Goal: Task Accomplishment & Management: Complete application form

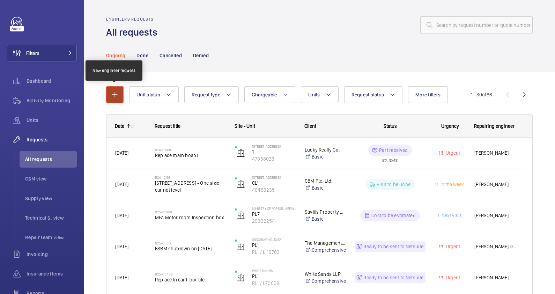
click at [115, 91] on mat-icon "button" at bounding box center [115, 94] width 8 height 8
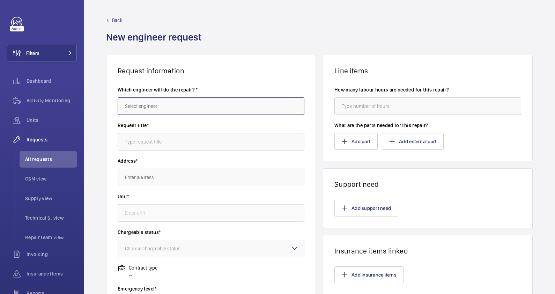
click at [197, 103] on input "text" at bounding box center [211, 105] width 187 height 17
click at [194, 133] on mat-option "[PERSON_NAME]" at bounding box center [209, 127] width 183 height 17
type input "[PERSON_NAME]"
click at [188, 143] on input "text" at bounding box center [211, 141] width 187 height 17
click at [175, 144] on input "text" at bounding box center [211, 141] width 187 height 17
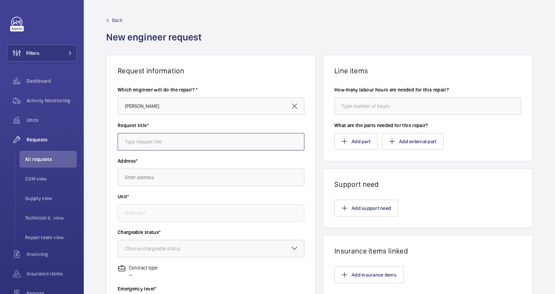
paste input "$$ % $    $&"
type input "$$ % $    $&"
drag, startPoint x: 246, startPoint y: 140, endPoint x: 111, endPoint y: 145, distance: 134.9
click at [111, 145] on wm-front-card-body "Which engineer will do the repair? * [PERSON_NAME] Request title* $$ % $…" at bounding box center [211, 250] width 209 height 351
type input "To replace Cidis"
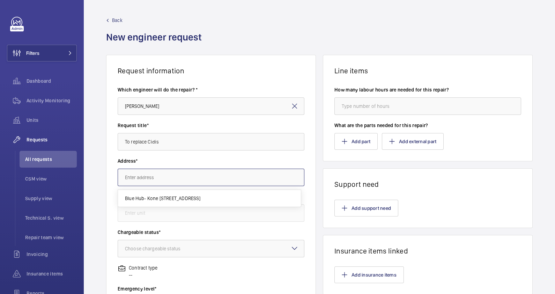
click at [165, 179] on input "text" at bounding box center [211, 177] width 187 height 17
type input "l"
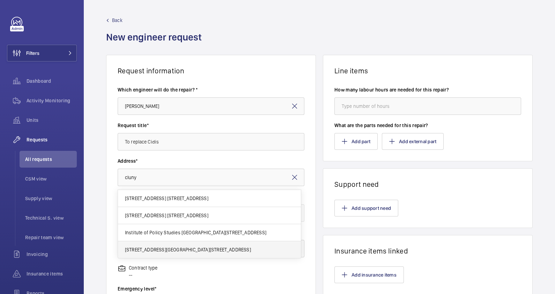
click at [196, 245] on mat-option "[STREET_ADDRESS][GEOGRAPHIC_DATA][STREET_ADDRESS]" at bounding box center [209, 249] width 183 height 17
type input "[STREET_ADDRESS][GEOGRAPHIC_DATA][STREET_ADDRESS]"
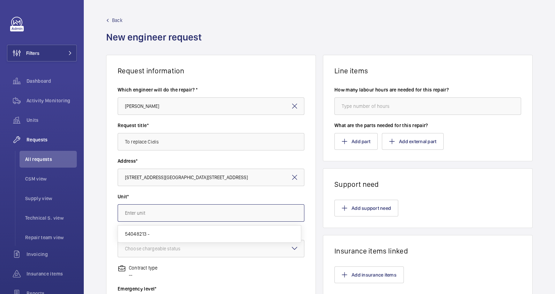
click at [184, 213] on input "text" at bounding box center [211, 212] width 187 height 17
click at [189, 229] on mat-option "54048213 -" at bounding box center [209, 234] width 183 height 17
type input "54048213 -"
click at [183, 243] on div at bounding box center [211, 248] width 186 height 17
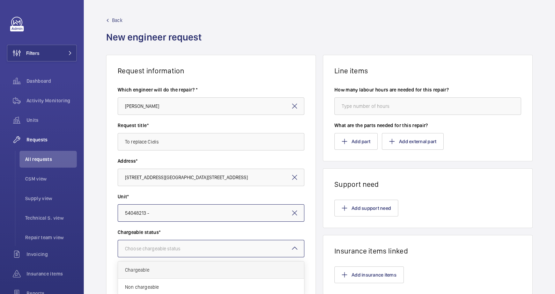
click at [184, 269] on span "Chargeable" at bounding box center [211, 270] width 172 height 7
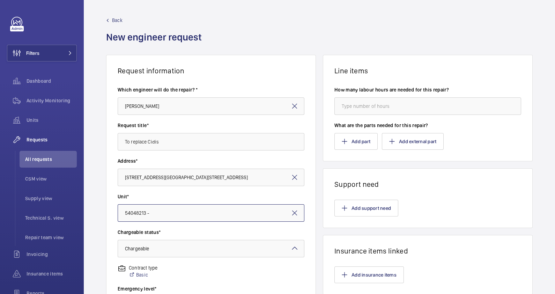
scroll to position [87, 0]
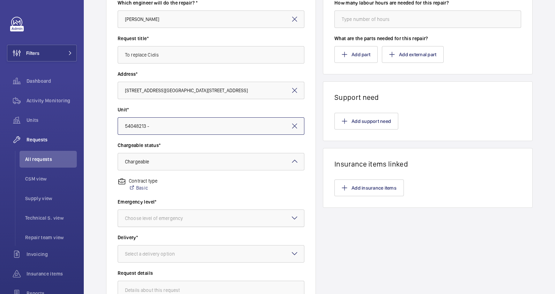
click at [182, 215] on div "Choose level of emergency" at bounding box center [162, 218] width 75 height 7
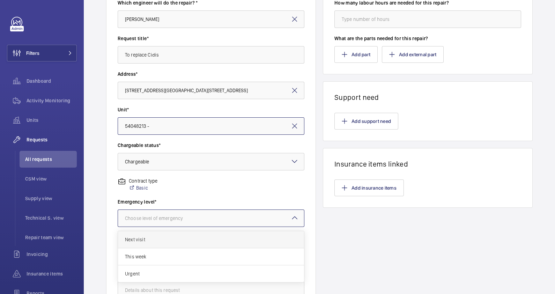
click at [171, 238] on span "Next visit" at bounding box center [211, 239] width 172 height 7
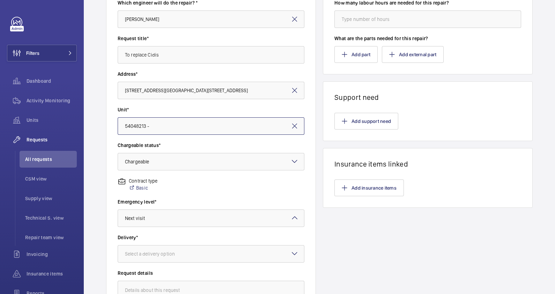
scroll to position [174, 0]
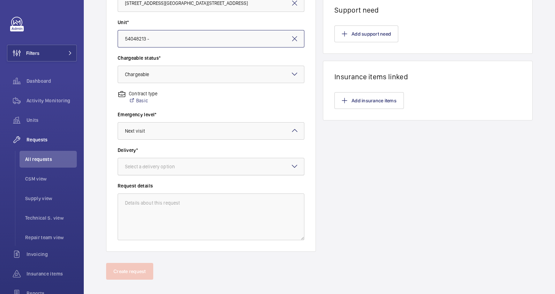
click at [172, 166] on div "Select a delivery option" at bounding box center [158, 166] width 67 height 7
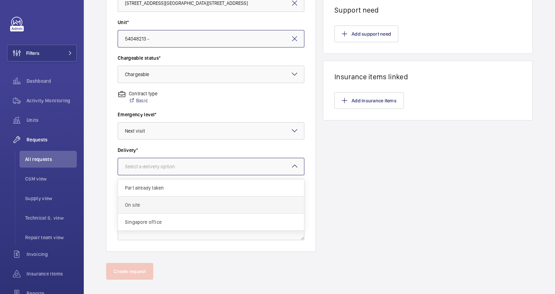
click at [170, 206] on span "On site" at bounding box center [211, 205] width 172 height 7
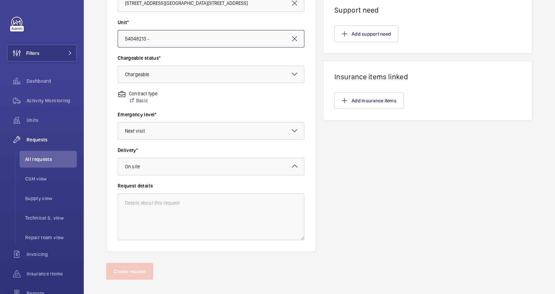
scroll to position [0, 0]
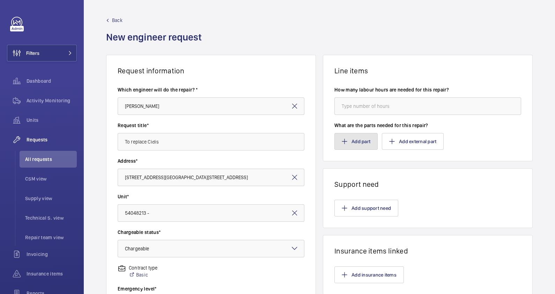
click at [365, 139] on button "Add part" at bounding box center [356, 141] width 43 height 17
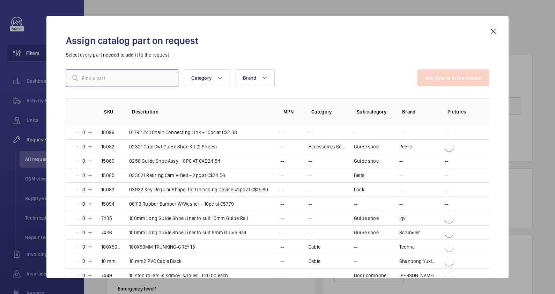
click at [130, 73] on input "text" at bounding box center [122, 78] width 112 height 17
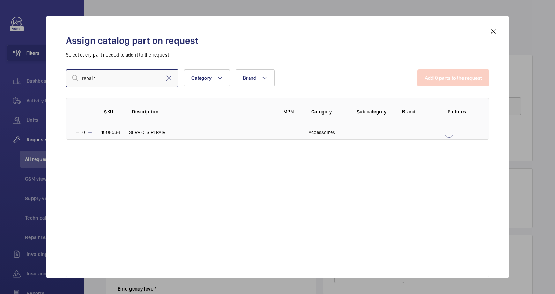
type input "repair"
drag, startPoint x: 167, startPoint y: 135, endPoint x: 174, endPoint y: 133, distance: 8.0
click at [167, 135] on td "SERVICES REPAIR" at bounding box center [197, 132] width 152 height 14
click at [462, 75] on button "Add 1 parts to the request" at bounding box center [454, 78] width 71 height 17
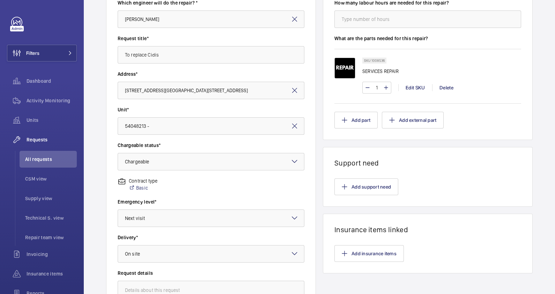
scroll to position [182, 0]
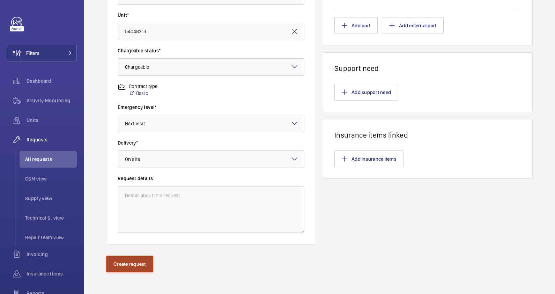
click at [130, 261] on button "Create request" at bounding box center [129, 264] width 47 height 17
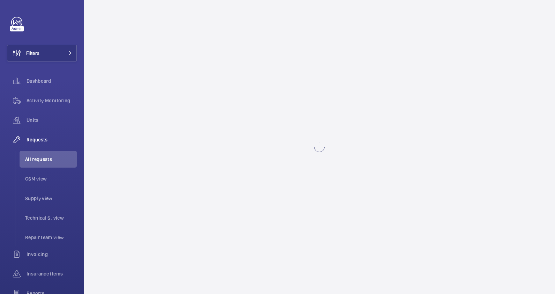
scroll to position [0, 0]
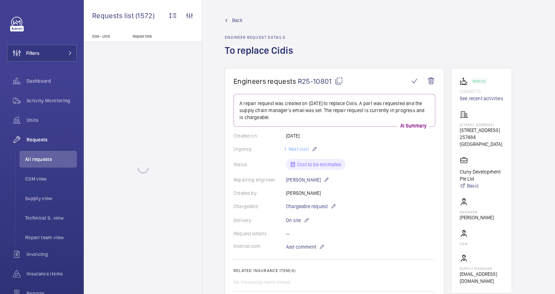
scroll to position [174, 0]
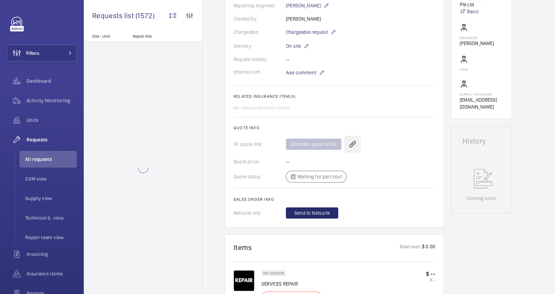
click at [353, 141] on wm-front-icon-button at bounding box center [352, 144] width 17 height 17
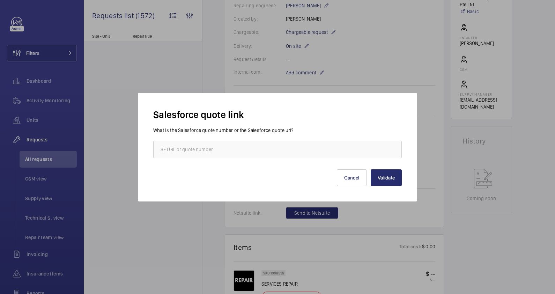
click at [328, 159] on div "Validate Cancel" at bounding box center [277, 172] width 249 height 28
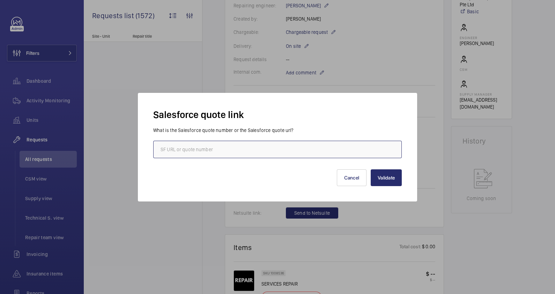
paste input "[URL][DOMAIN_NAME]"
click at [332, 154] on input "[URL][DOMAIN_NAME]" at bounding box center [277, 149] width 249 height 17
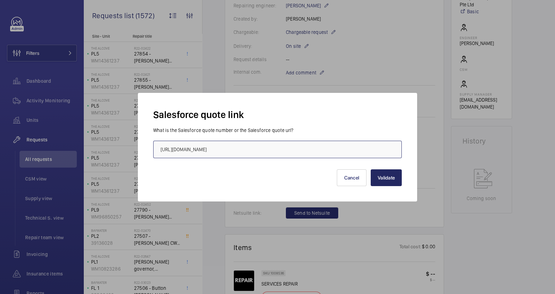
type input "[URL][DOMAIN_NAME]"
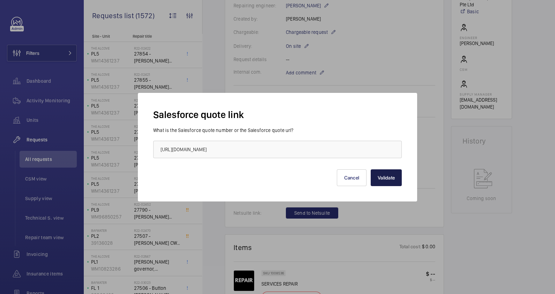
click at [389, 172] on button "Validate" at bounding box center [386, 177] width 31 height 17
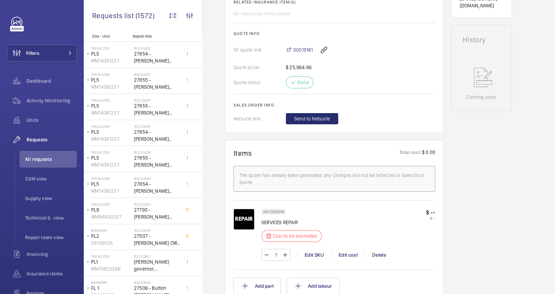
scroll to position [58, 0]
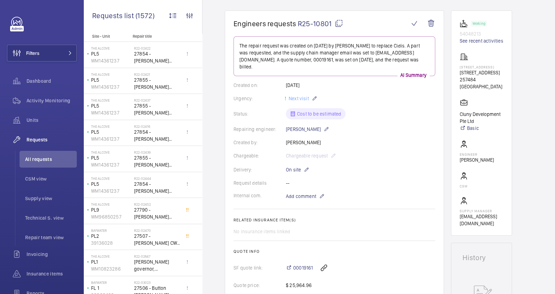
click at [338, 24] on mat-icon at bounding box center [339, 23] width 8 height 8
